Goal: Task Accomplishment & Management: Complete application form

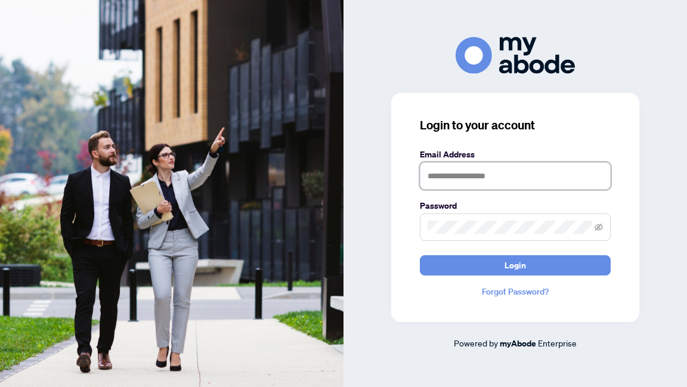
click at [434, 181] on input "text" at bounding box center [515, 175] width 191 height 27
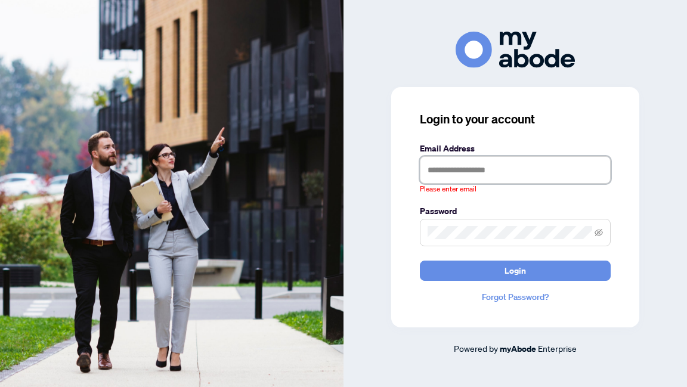
type input "**********"
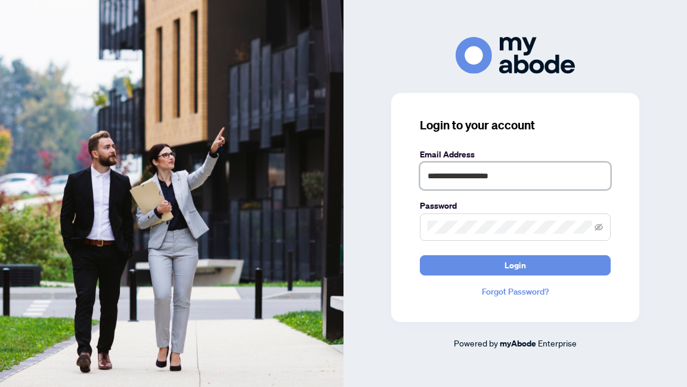
click at [420, 255] on button "Login" at bounding box center [515, 265] width 191 height 20
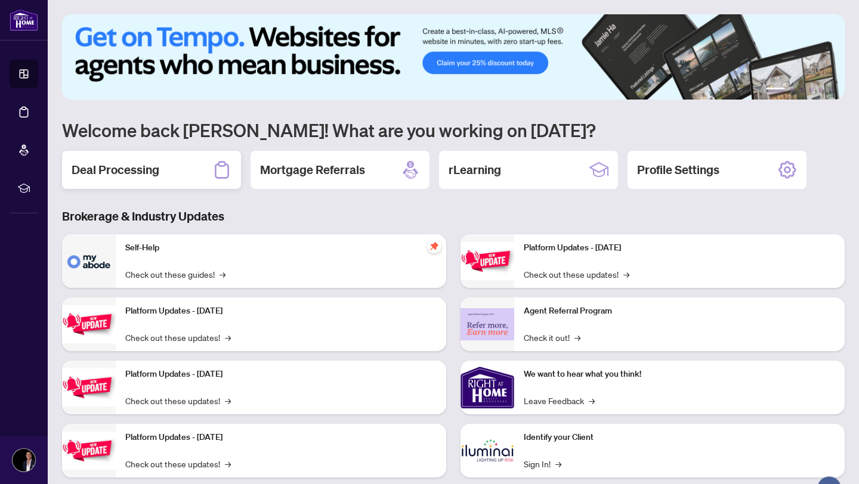
click at [134, 182] on div "Deal Processing" at bounding box center [151, 170] width 179 height 38
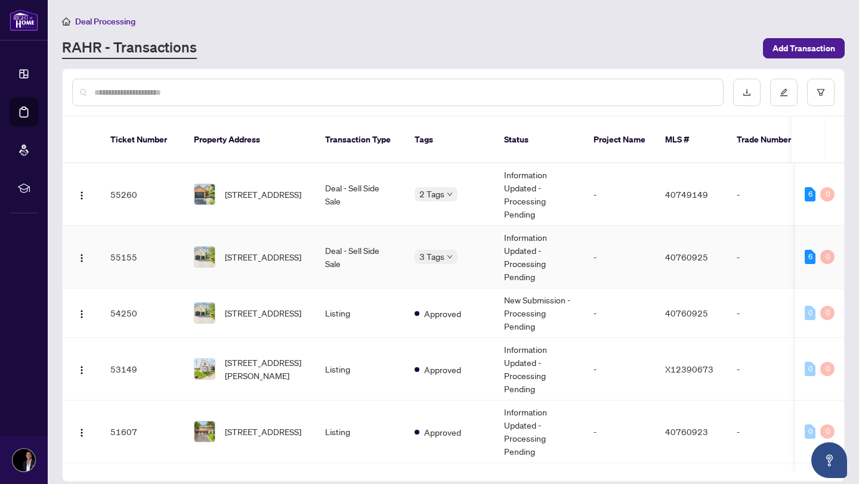
click at [317, 226] on td "Deal - Sell Side Sale" at bounding box center [359, 257] width 89 height 63
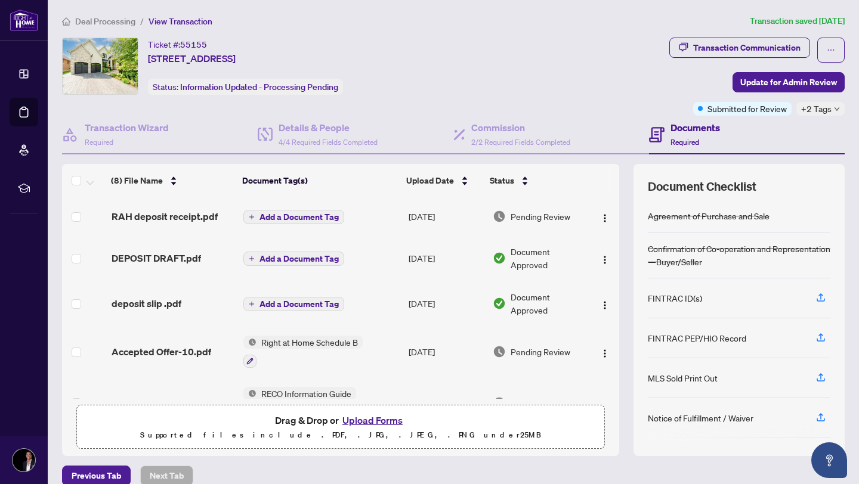
click at [366, 418] on button "Upload Forms" at bounding box center [372, 421] width 67 height 16
click at [790, 82] on span "Update for Admin Review" at bounding box center [788, 82] width 97 height 19
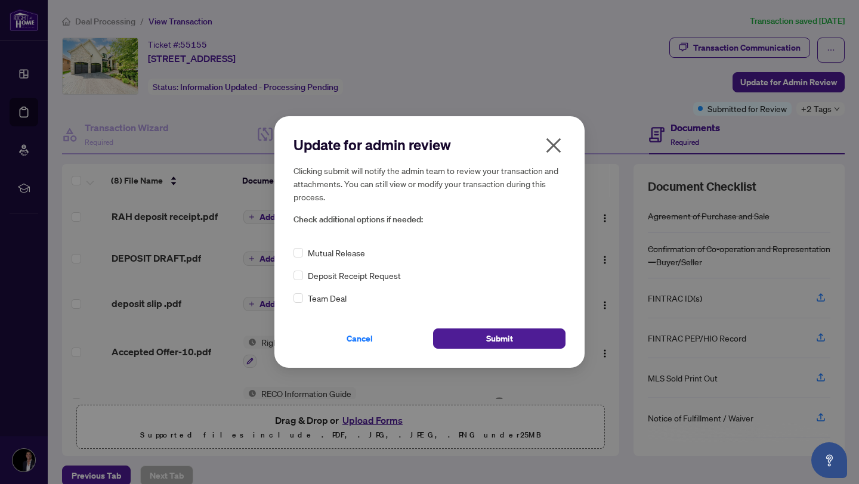
click at [354, 258] on span "Mutual Release" at bounding box center [336, 252] width 57 height 13
click at [353, 256] on span "Mutual Release" at bounding box center [336, 252] width 57 height 13
click at [539, 144] on h2 "Update for admin review" at bounding box center [429, 144] width 272 height 19
click at [560, 143] on icon "close" at bounding box center [553, 145] width 19 height 19
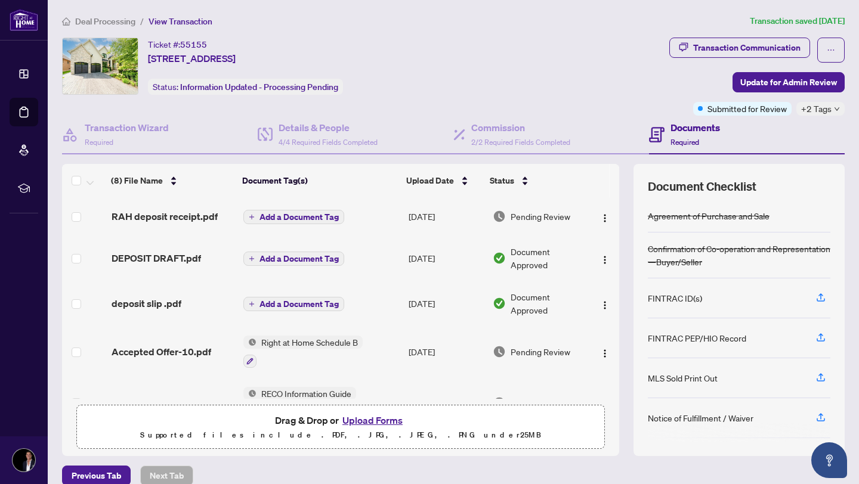
click at [372, 417] on button "Upload Forms" at bounding box center [372, 421] width 67 height 16
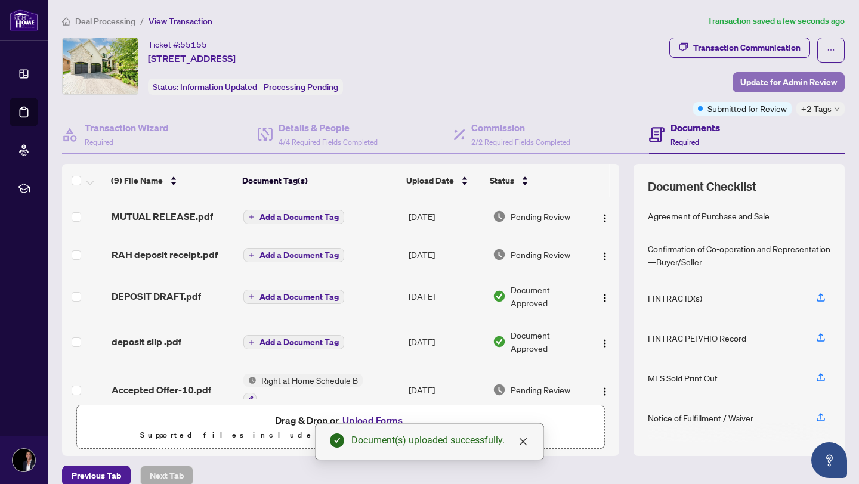
click at [802, 85] on span "Update for Admin Review" at bounding box center [788, 82] width 97 height 19
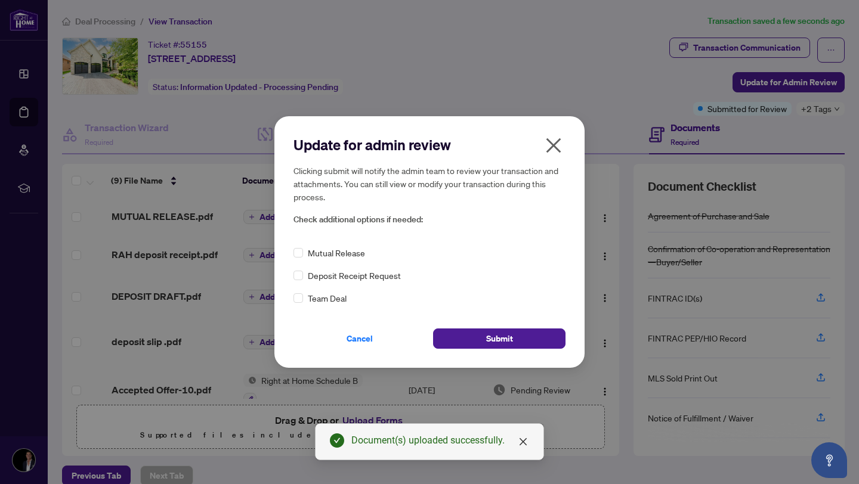
click at [327, 259] on span "Mutual Release" at bounding box center [336, 252] width 57 height 13
click at [474, 335] on button "Submit" at bounding box center [499, 339] width 132 height 20
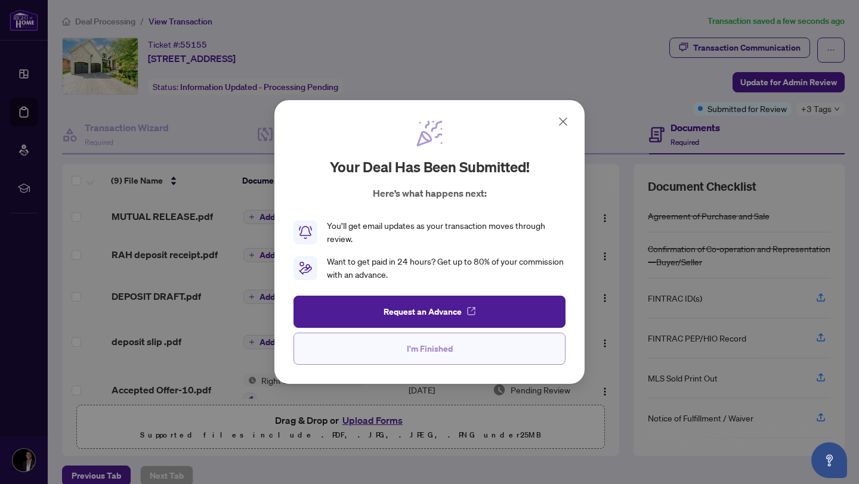
click at [417, 358] on button "I'm Finished" at bounding box center [429, 349] width 272 height 32
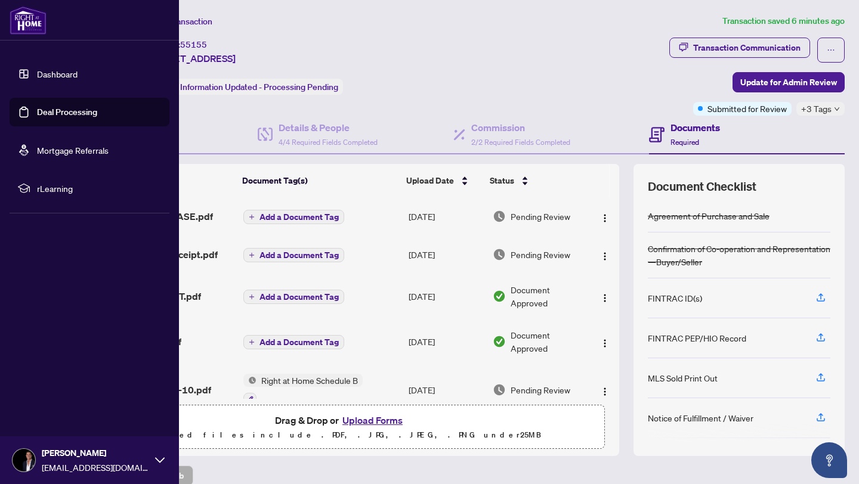
click at [37, 79] on link "Dashboard" at bounding box center [57, 74] width 41 height 11
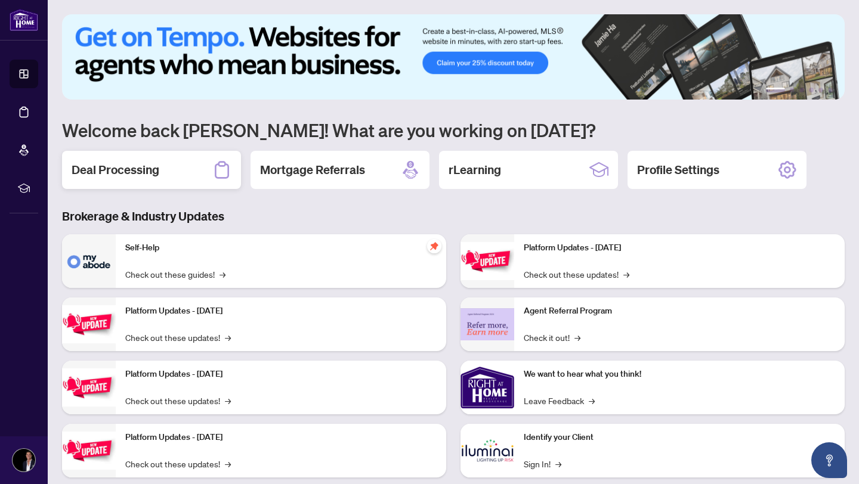
click at [174, 165] on div "Deal Processing" at bounding box center [151, 170] width 179 height 38
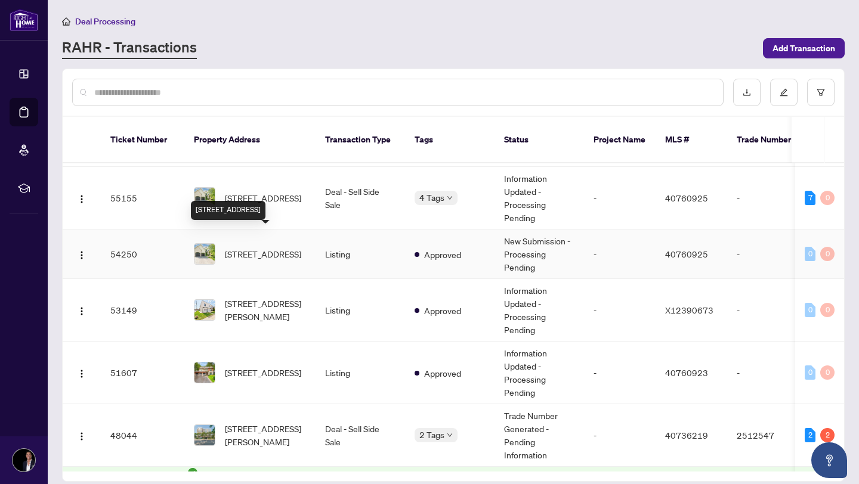
scroll to position [60, 0]
click at [279, 247] on span "166 Foxridge Drive, Ancaster, ON L9G 5B9, Canada" at bounding box center [263, 252] width 76 height 13
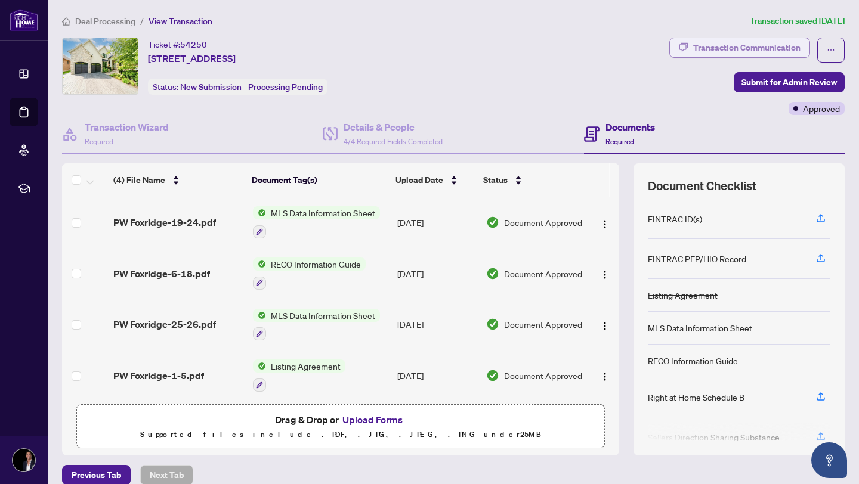
click at [728, 57] on button "Transaction Communication" at bounding box center [739, 48] width 141 height 20
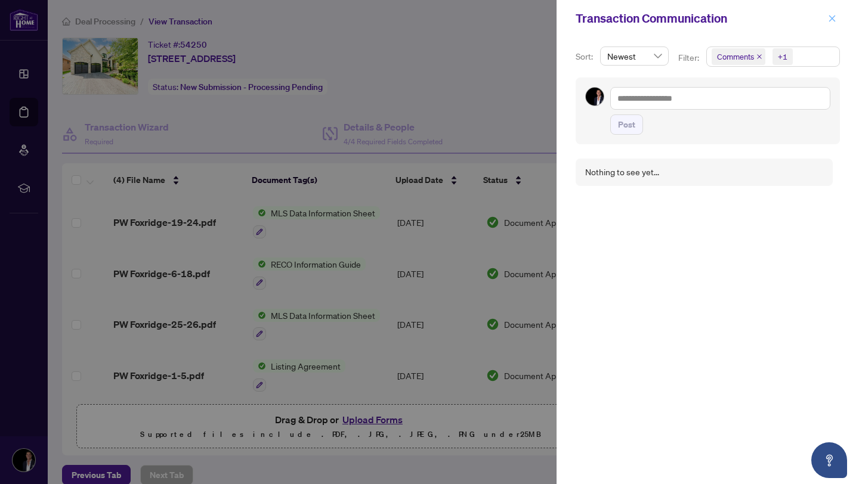
click at [832, 20] on icon "close" at bounding box center [832, 18] width 8 height 8
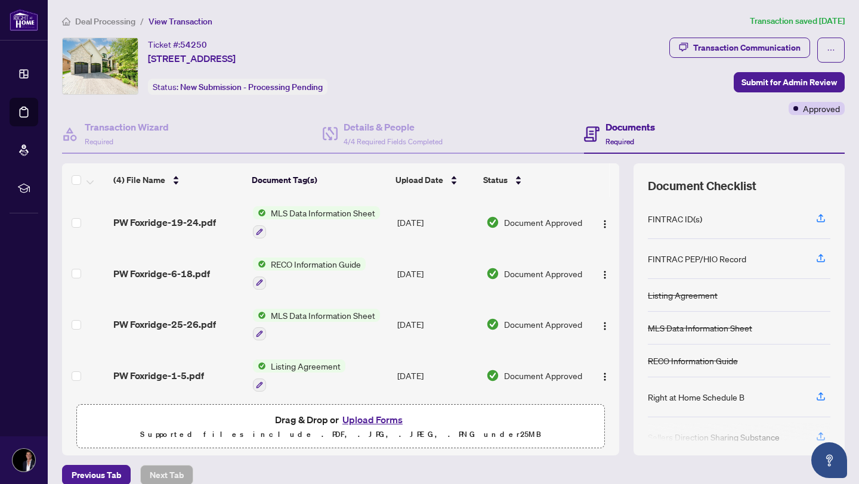
click at [379, 414] on button "Upload Forms" at bounding box center [372, 420] width 67 height 16
click at [378, 422] on button "Upload Forms" at bounding box center [372, 420] width 67 height 16
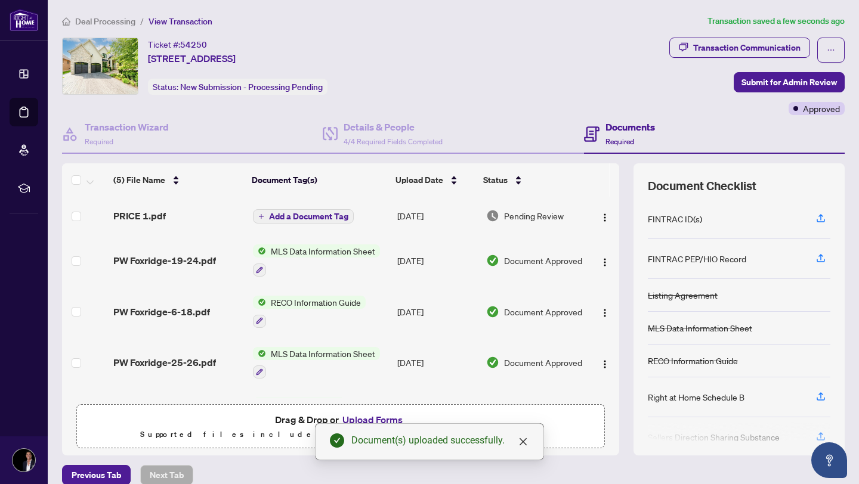
click at [286, 218] on span "Add a Document Tag" at bounding box center [308, 216] width 79 height 8
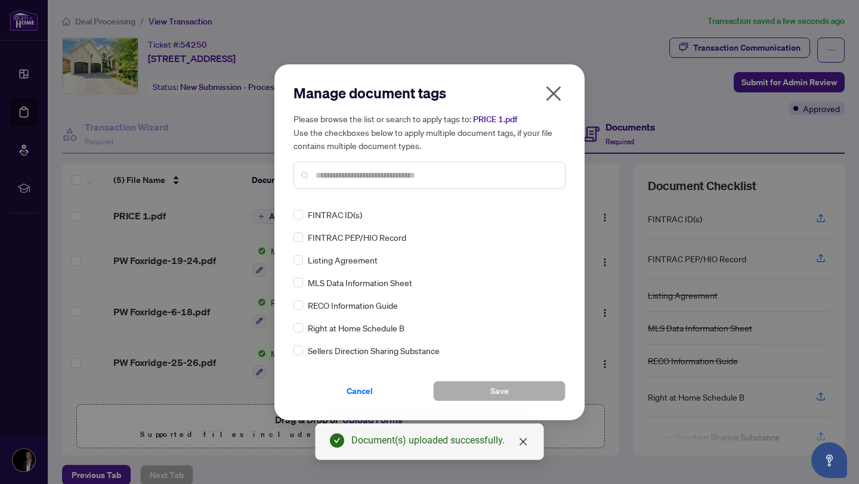
click at [351, 171] on input "text" at bounding box center [435, 175] width 240 height 13
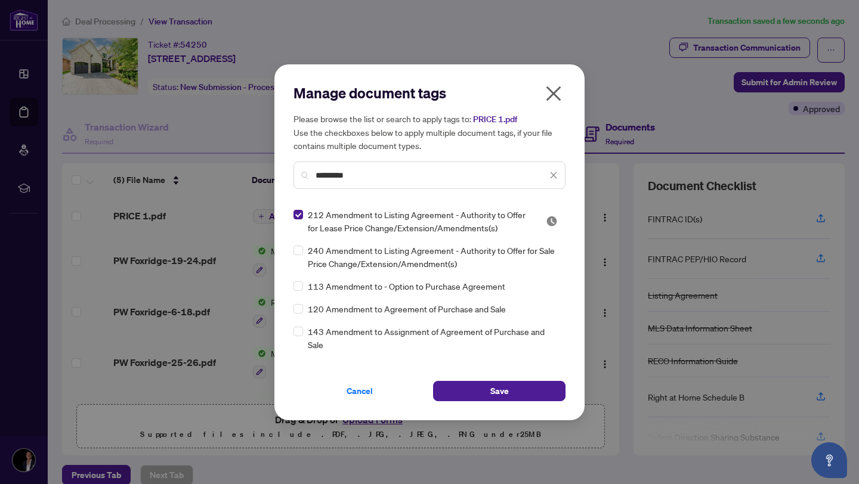
click at [367, 171] on input "*********" at bounding box center [430, 175] width 231 height 13
click at [368, 171] on input "*********" at bounding box center [430, 175] width 231 height 13
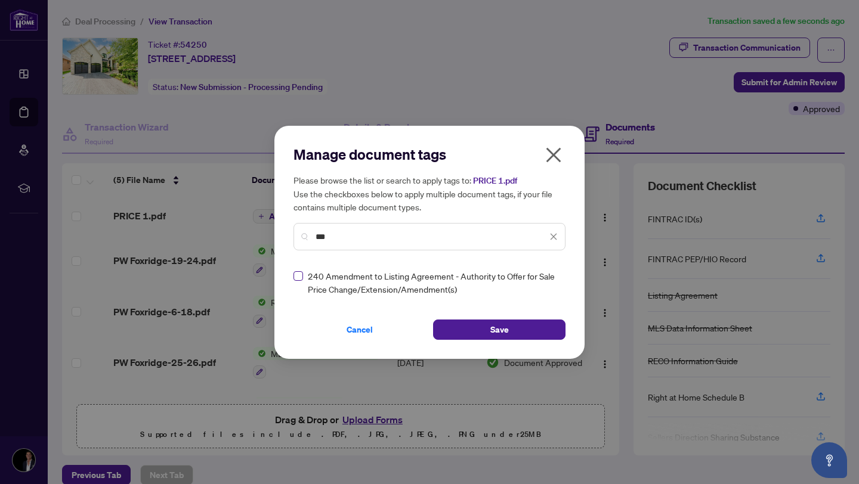
type input "***"
click at [298, 281] on label at bounding box center [298, 276] width 10 height 13
click at [552, 236] on icon "close" at bounding box center [553, 237] width 8 height 8
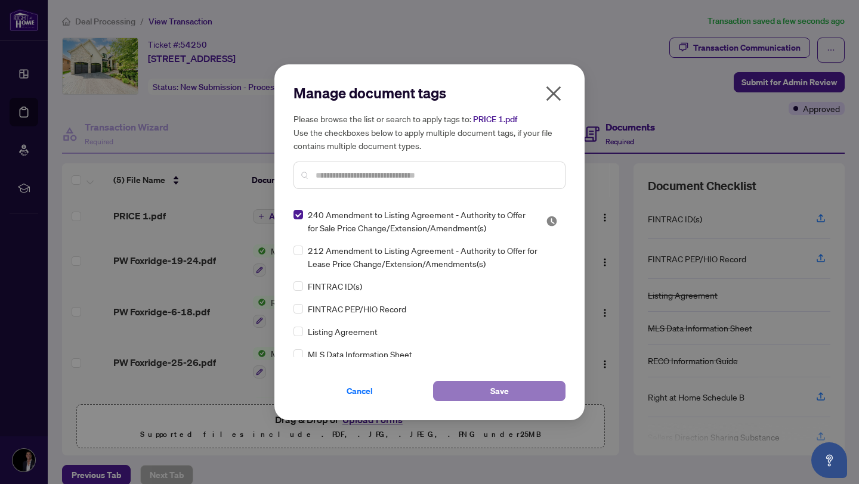
click at [472, 389] on button "Save" at bounding box center [499, 391] width 132 height 20
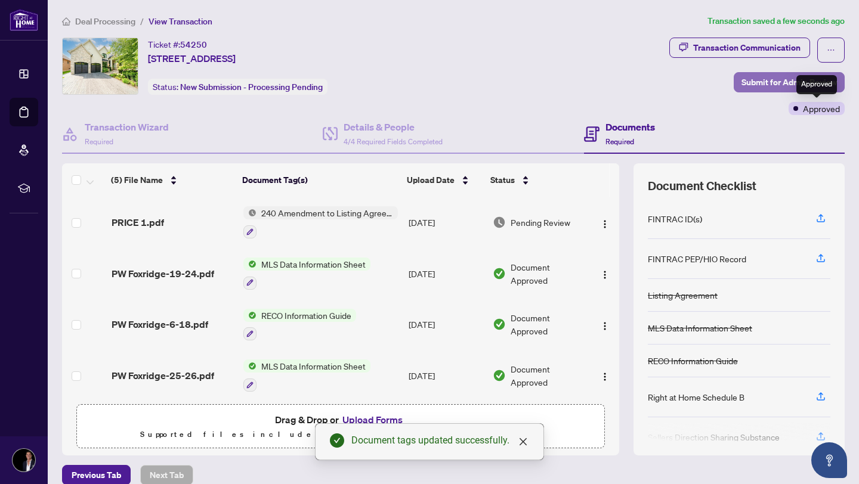
click at [760, 83] on span "Submit for Admin Review" at bounding box center [788, 82] width 95 height 19
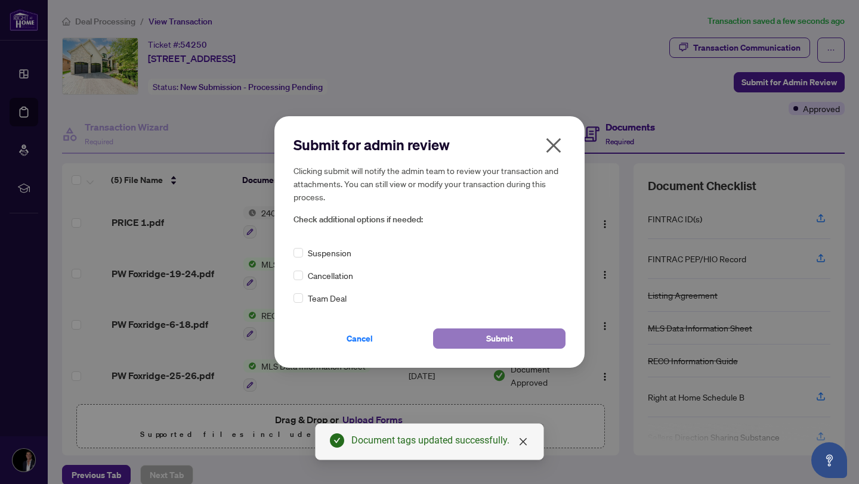
click at [470, 336] on button "Submit" at bounding box center [499, 339] width 132 height 20
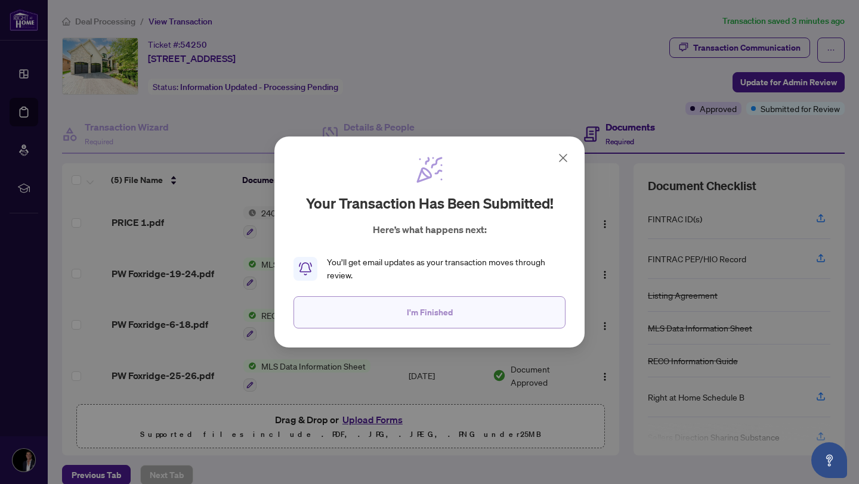
click at [402, 314] on button "I'm Finished" at bounding box center [429, 312] width 272 height 32
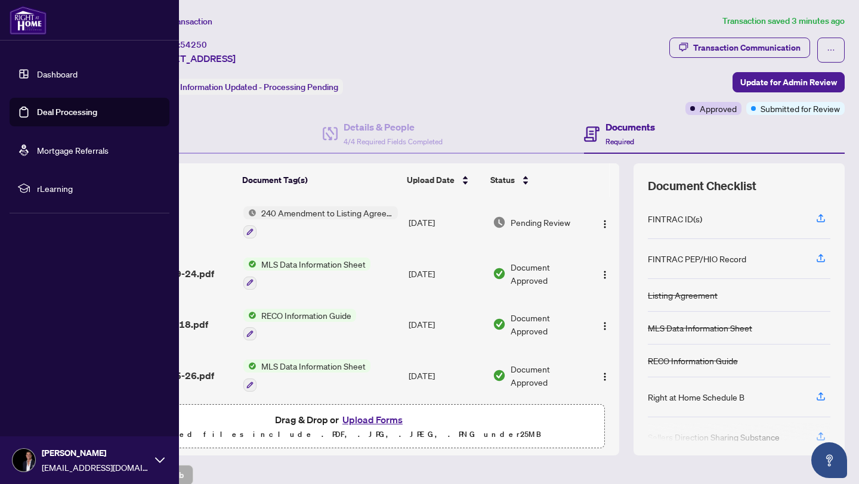
click at [37, 76] on link "Dashboard" at bounding box center [57, 74] width 41 height 11
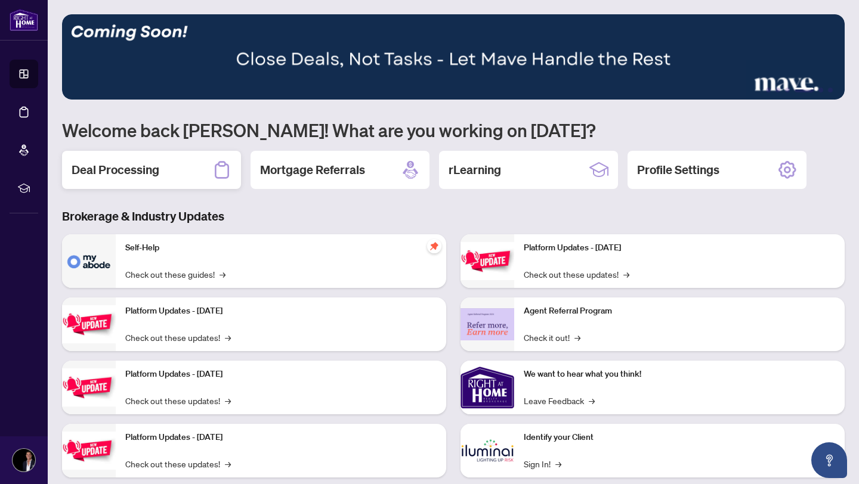
click at [136, 174] on h2 "Deal Processing" at bounding box center [116, 170] width 88 height 17
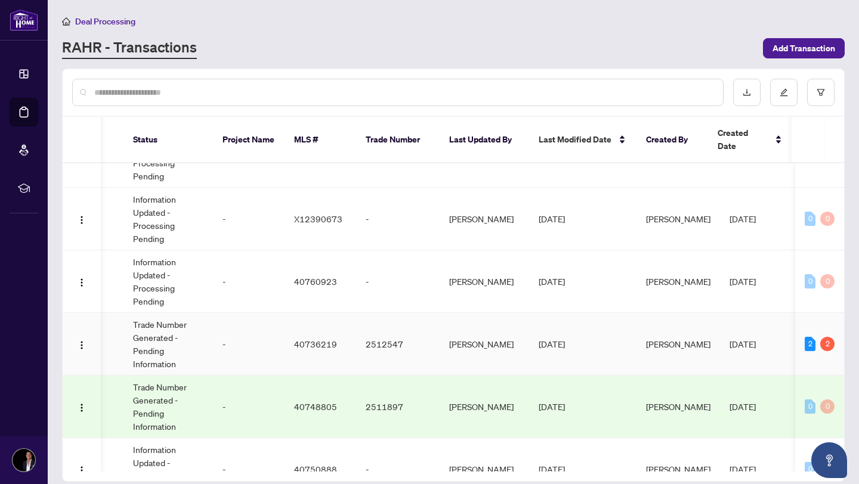
scroll to position [163, 0]
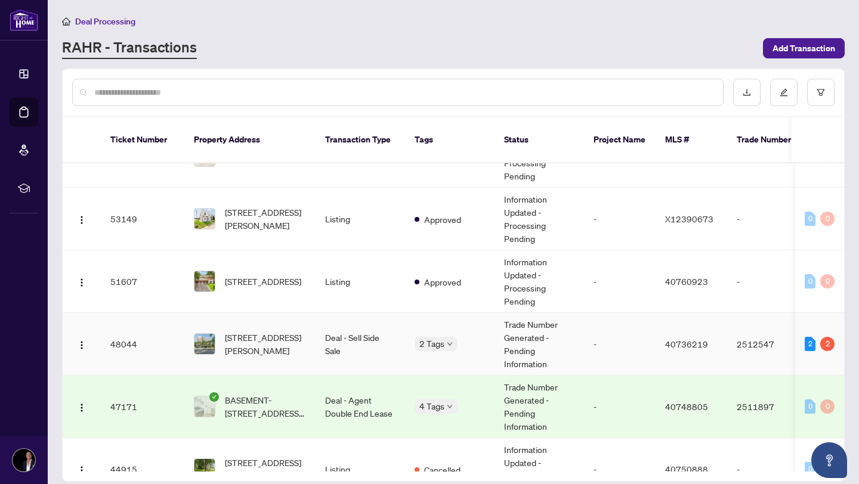
click at [346, 336] on td "Deal - Sell Side Sale" at bounding box center [359, 344] width 89 height 63
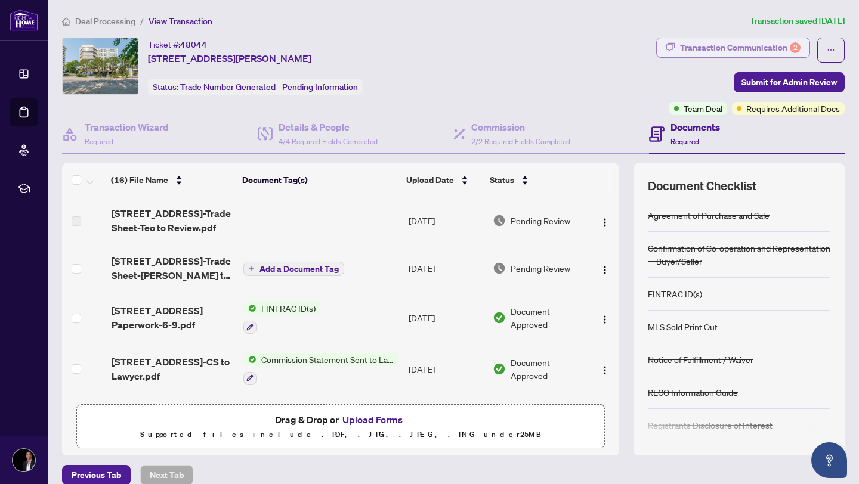
click at [762, 50] on div "Transaction Communication 2" at bounding box center [740, 47] width 120 height 19
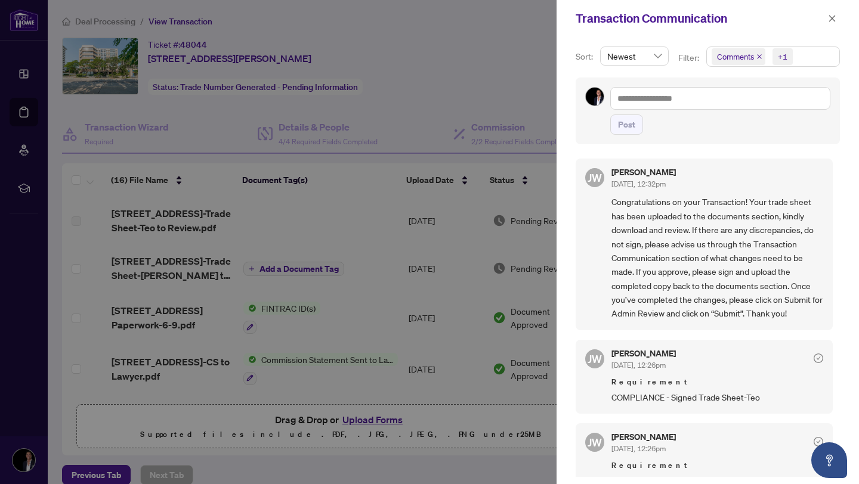
click at [757, 59] on icon "close" at bounding box center [759, 57] width 6 height 6
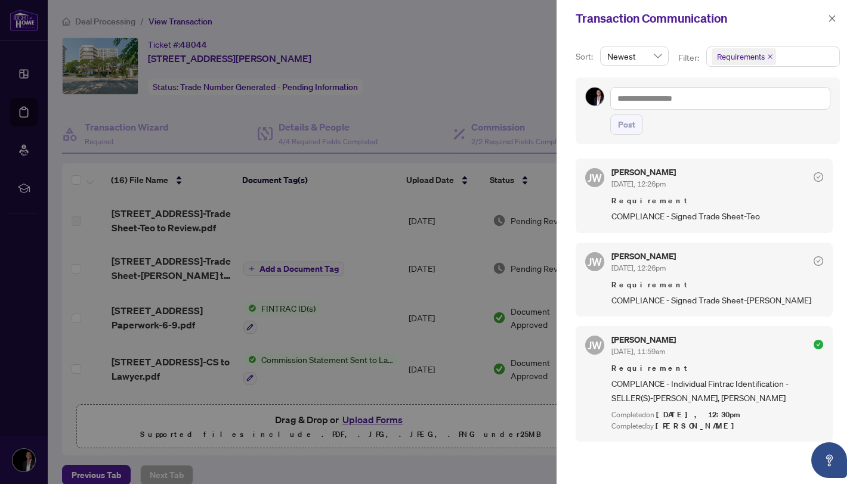
click at [264, 246] on div at bounding box center [429, 242] width 859 height 484
click at [191, 272] on div at bounding box center [429, 242] width 859 height 484
click at [833, 18] on icon "close" at bounding box center [832, 18] width 8 height 8
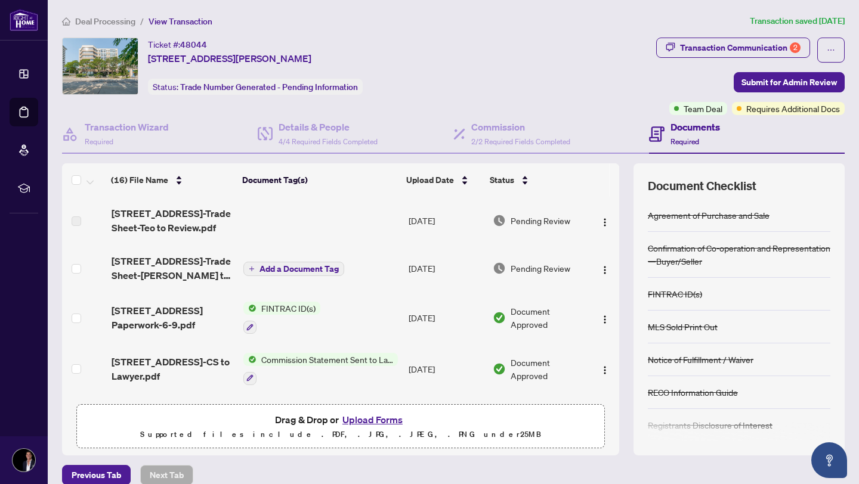
click at [223, 265] on span "66 Bay Street S 312-Trade Sheet-Nathan to Review.pdf" at bounding box center [173, 268] width 123 height 29
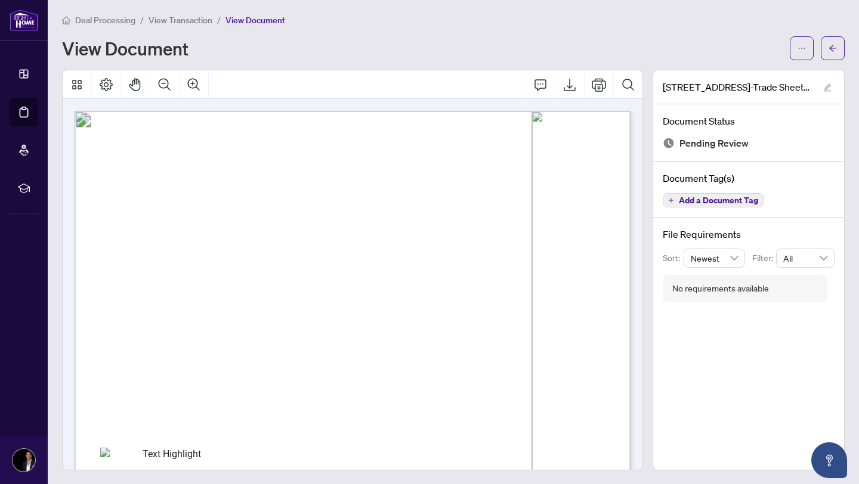
click at [835, 60] on div "Deal Processing / View Transaction / View Document View Document 66 Bay Street …" at bounding box center [453, 241] width 782 height 457
click at [834, 55] on span "button" at bounding box center [832, 48] width 8 height 19
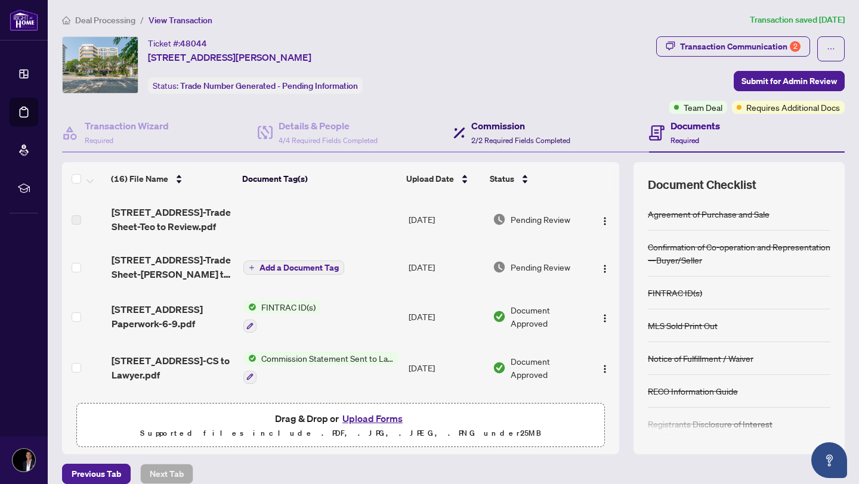
click at [505, 127] on h4 "Commission" at bounding box center [520, 126] width 99 height 14
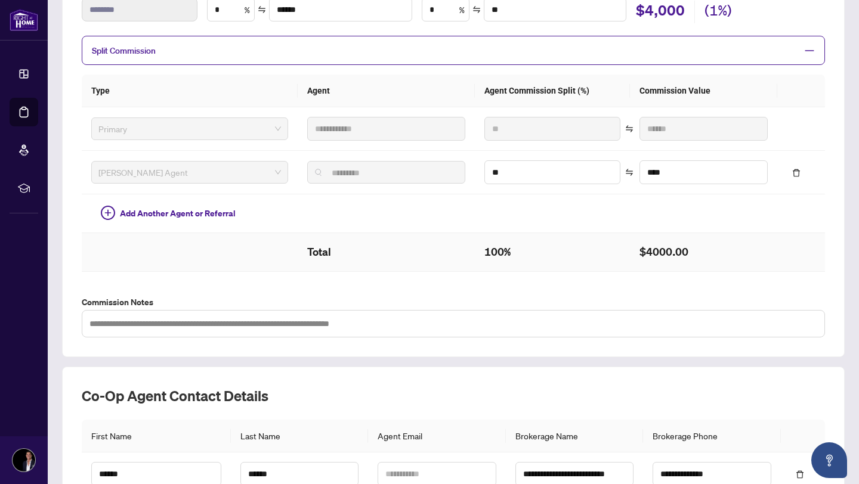
scroll to position [232, 0]
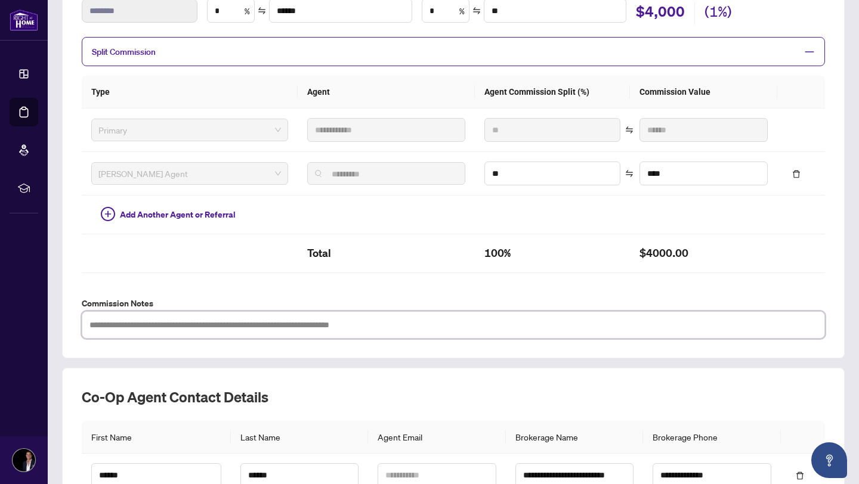
click at [341, 326] on textarea at bounding box center [453, 324] width 743 height 27
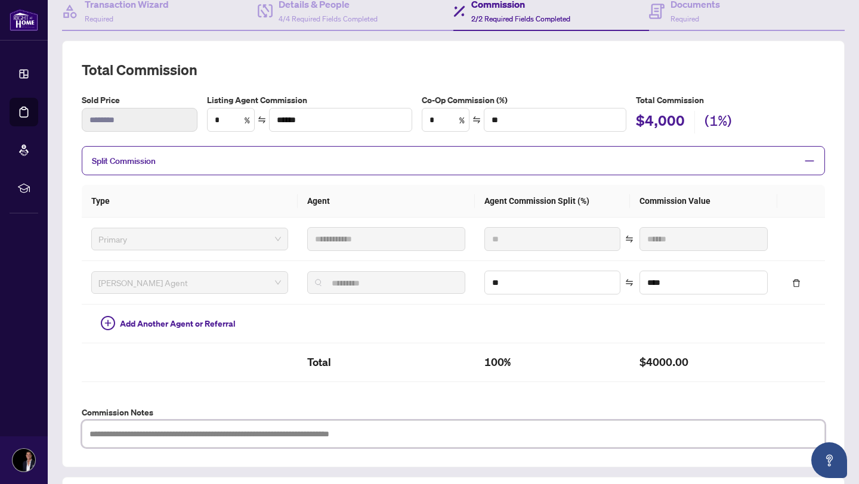
scroll to position [0, 0]
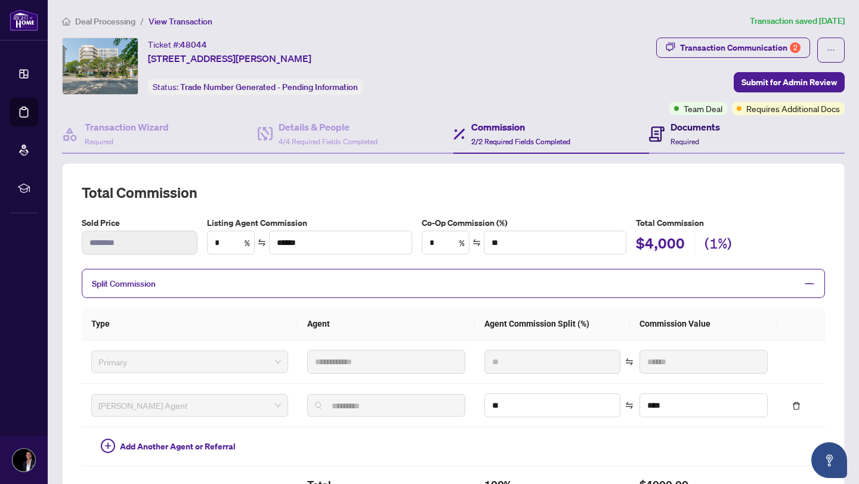
click at [660, 134] on icon at bounding box center [657, 134] width 16 height 16
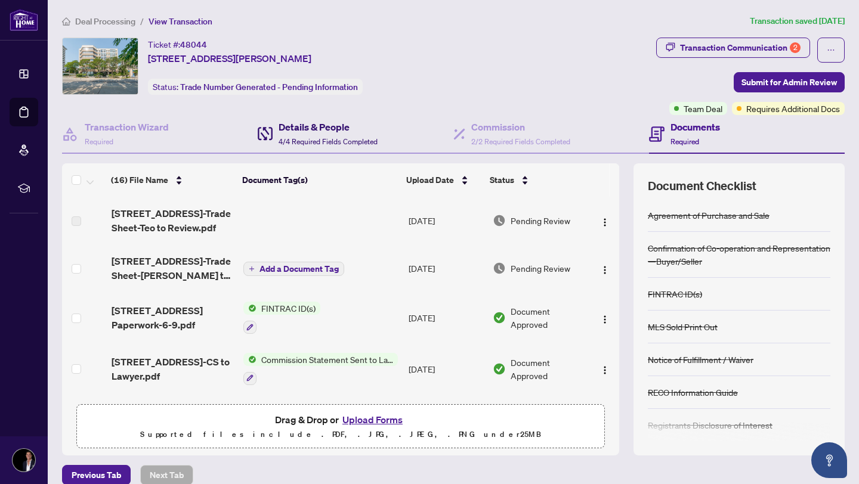
click at [354, 134] on div "Details & People 4/4 Required Fields Completed" at bounding box center [328, 134] width 99 height 28
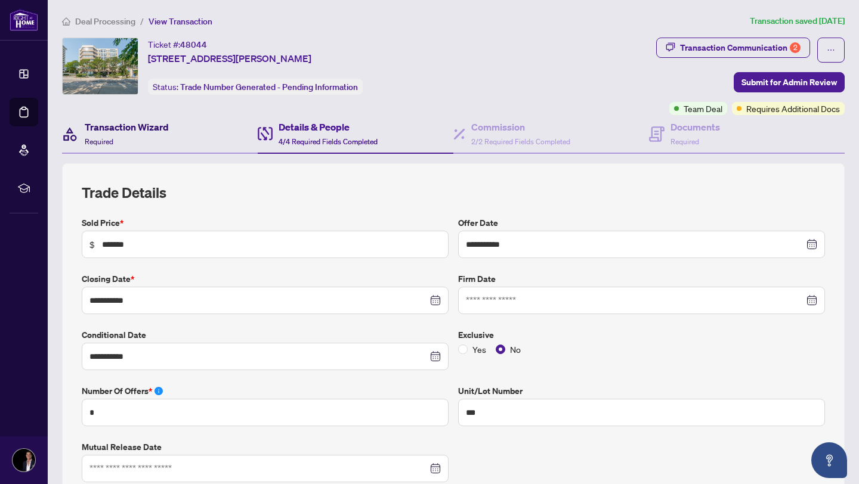
click at [137, 134] on div "Transaction Wizard Required" at bounding box center [127, 134] width 84 height 28
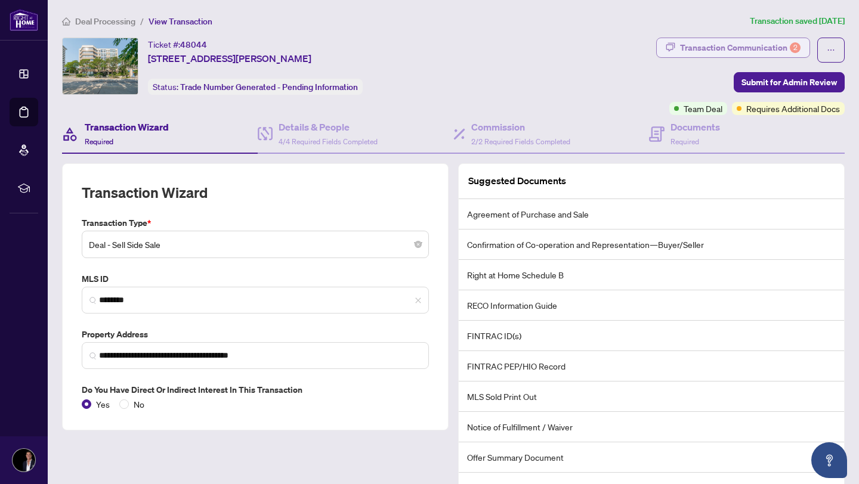
click at [768, 48] on div "Transaction Communication 2" at bounding box center [740, 47] width 120 height 19
type textarea "**********"
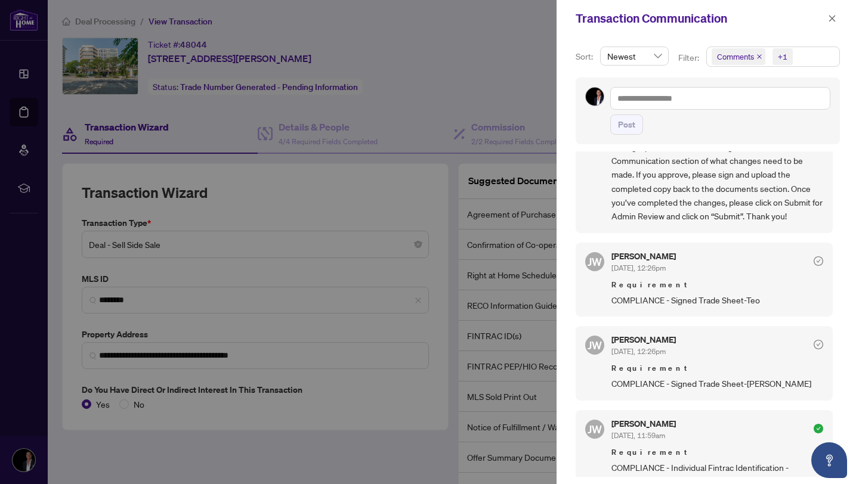
scroll to position [93, 0]
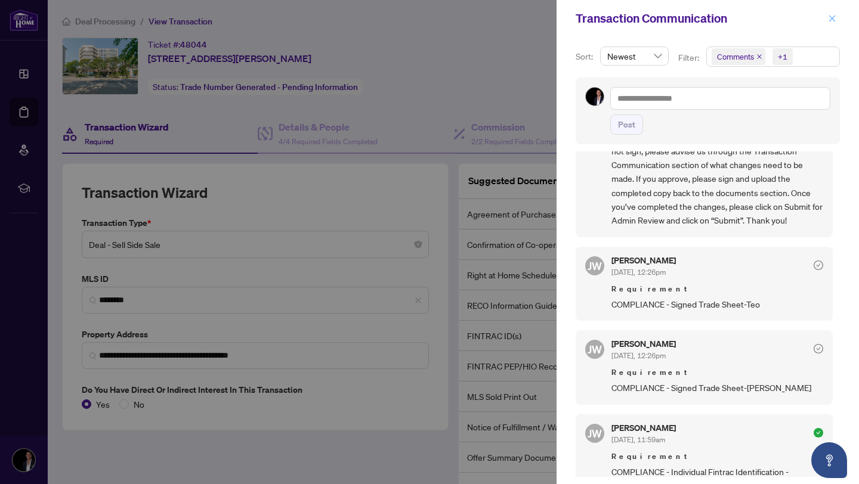
click at [834, 21] on icon "close" at bounding box center [832, 18] width 8 height 8
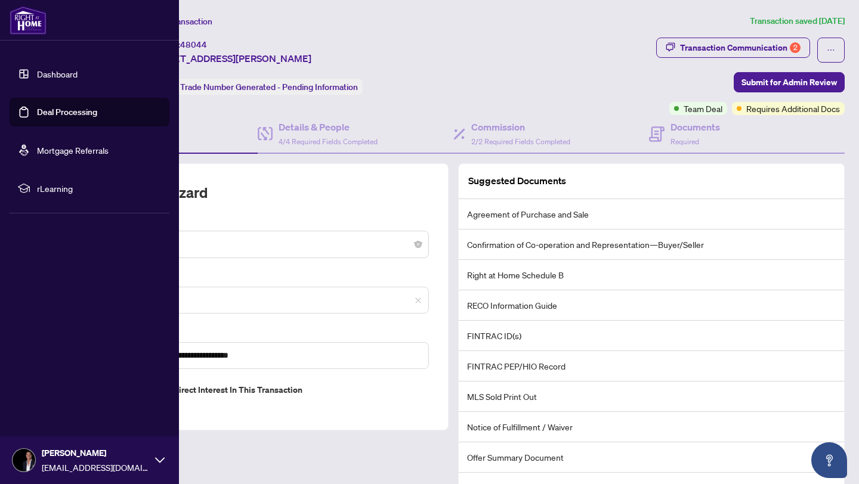
click at [37, 73] on link "Dashboard" at bounding box center [57, 74] width 41 height 11
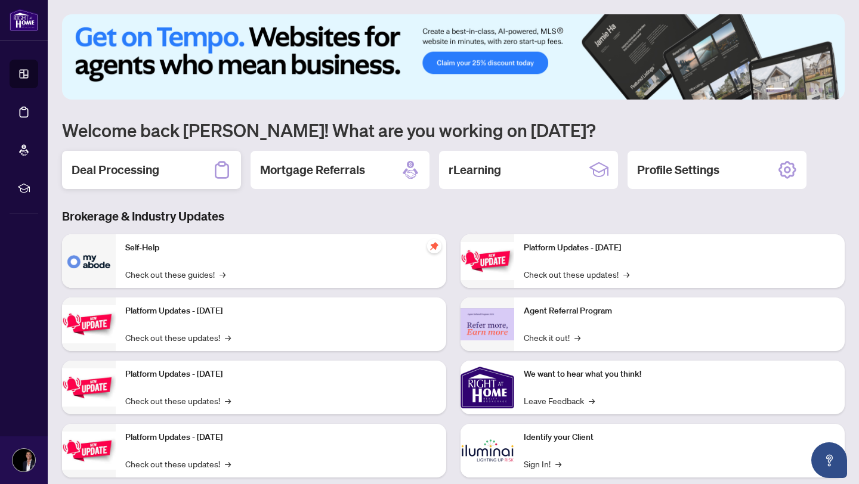
click at [180, 184] on div "Deal Processing" at bounding box center [151, 170] width 179 height 38
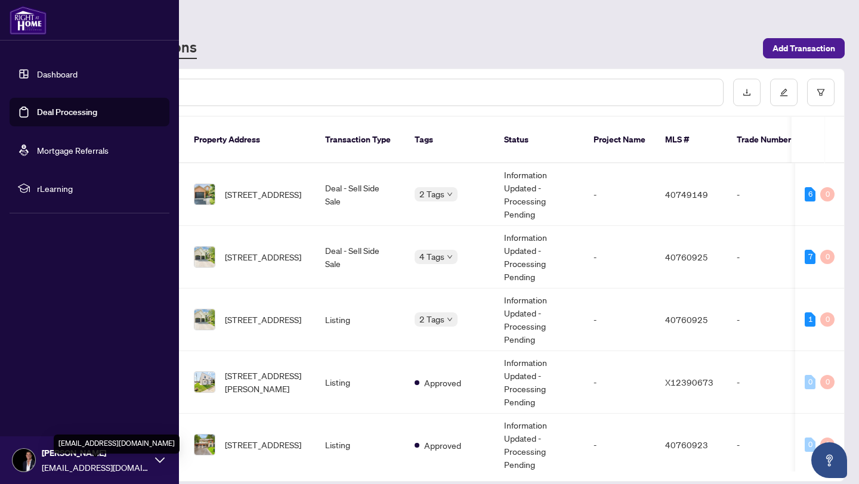
click at [86, 461] on span "Natedferro@gmail.com" at bounding box center [95, 467] width 107 height 13
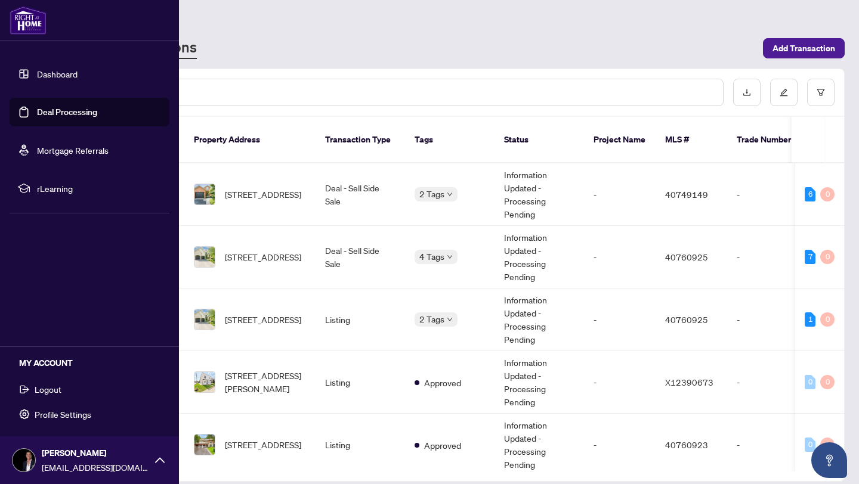
click at [58, 394] on span "Logout" at bounding box center [48, 389] width 27 height 19
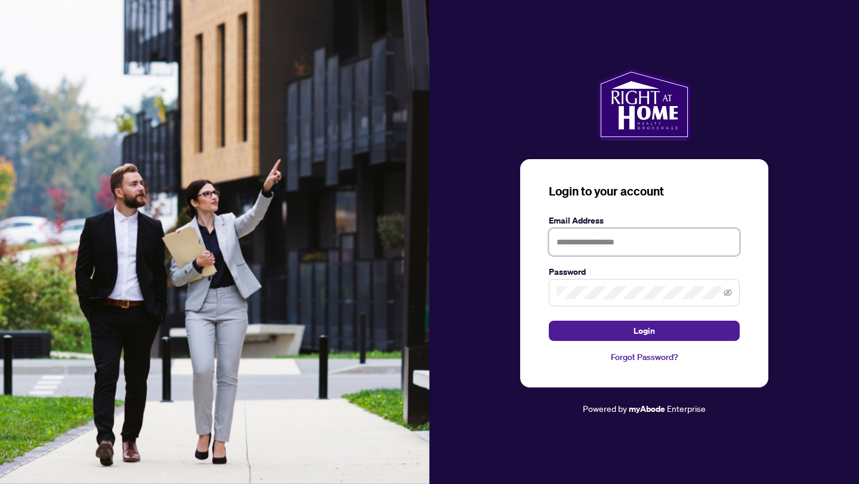
click at [602, 240] on input "text" at bounding box center [644, 241] width 191 height 27
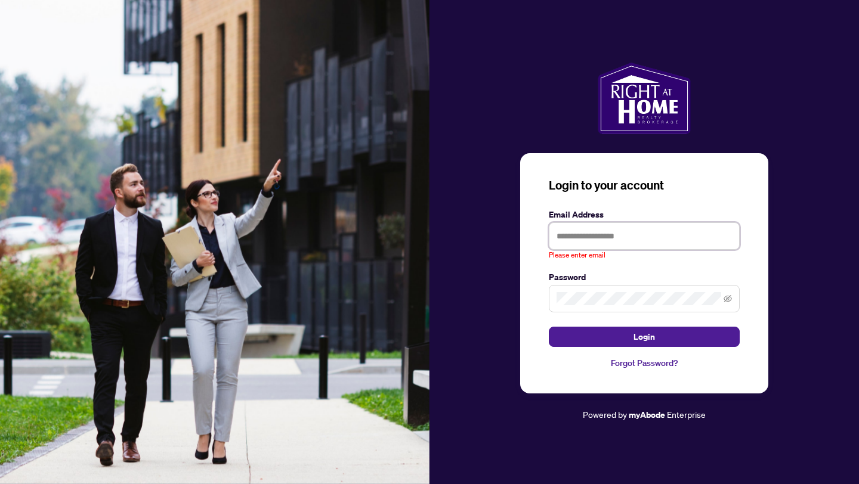
type input "**********"
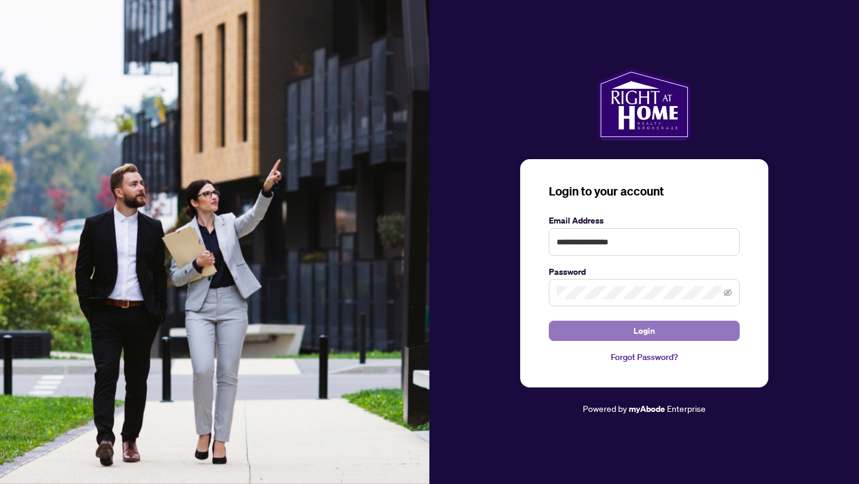
click at [649, 333] on span "Login" at bounding box center [643, 330] width 21 height 19
